Goal: Information Seeking & Learning: Learn about a topic

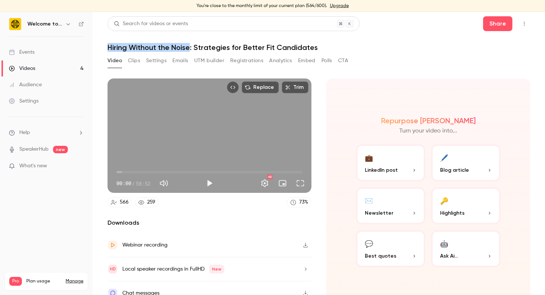
click at [57, 67] on link "Videos 4" at bounding box center [46, 68] width 93 height 16
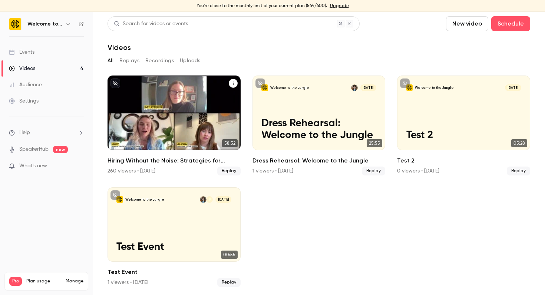
click at [175, 118] on p "Hiring Without the Noise: Strategies for Better Fit Candidates" at bounding box center [173, 123] width 115 height 36
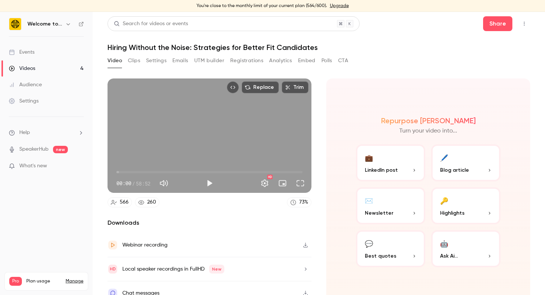
scroll to position [10, 0]
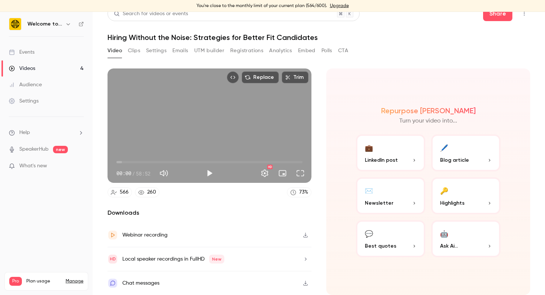
click at [307, 259] on icon "button" at bounding box center [306, 259] width 6 height 5
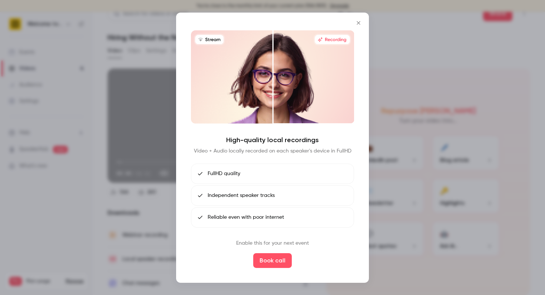
click at [358, 24] on icon "Close" at bounding box center [358, 23] width 9 height 6
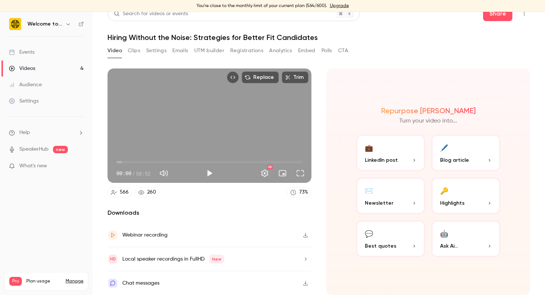
click at [154, 235] on div "Webinar recording" at bounding box center [144, 235] width 45 height 9
click at [461, 241] on button "🤖 Ask Ai..." at bounding box center [465, 239] width 69 height 37
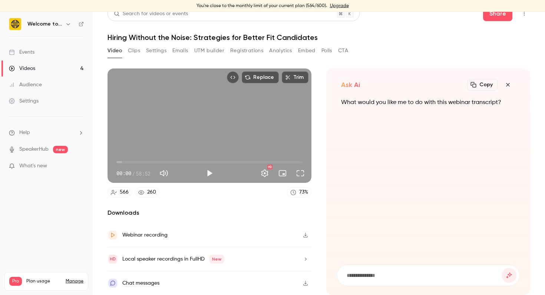
click at [386, 275] on input at bounding box center [424, 276] width 156 height 8
click at [374, 275] on input at bounding box center [424, 276] width 156 height 8
type input "*"
type input "**********"
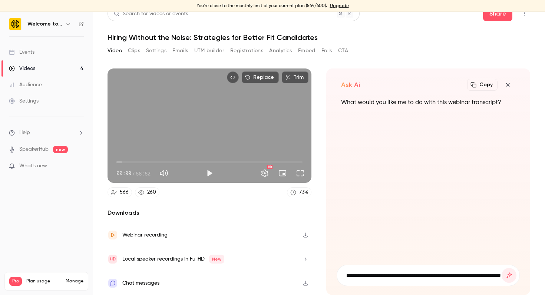
click at [502, 268] on button "submit" at bounding box center [509, 275] width 15 height 15
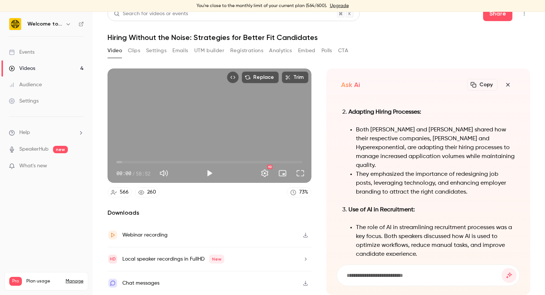
scroll to position [-413, 0]
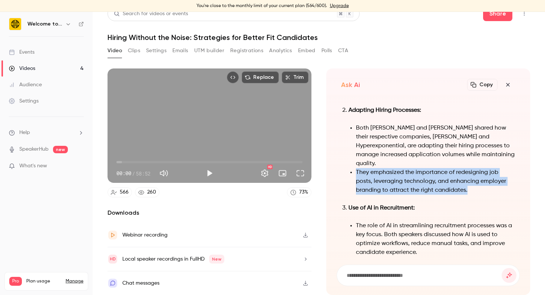
drag, startPoint x: 465, startPoint y: 197, endPoint x: 355, endPoint y: 180, distance: 111.8
click at [355, 180] on ul "Both [PERSON_NAME] and [PERSON_NAME] shared how their respective companies, [PE…" at bounding box center [431, 159] width 167 height 71
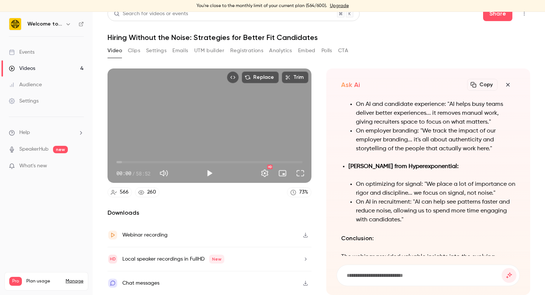
scroll to position [-77, 0]
click at [412, 275] on input at bounding box center [424, 276] width 156 height 8
type input "**********"
click at [502, 268] on button "submit" at bounding box center [509, 275] width 15 height 15
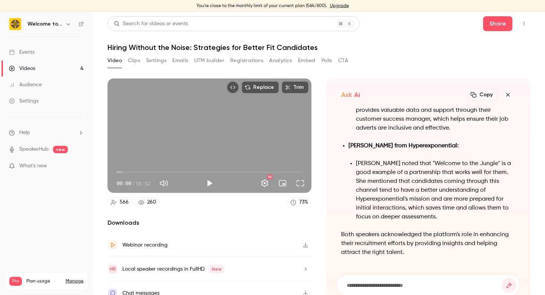
scroll to position [10, 0]
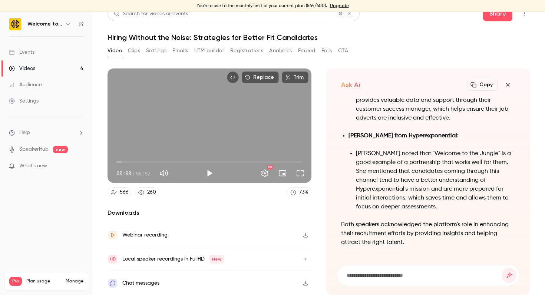
click at [495, 50] on div "Video Clips Settings Emails UTM builder Registrations Analytics Embed Polls CTA" at bounding box center [319, 52] width 423 height 15
